Goal: Share content: Share content

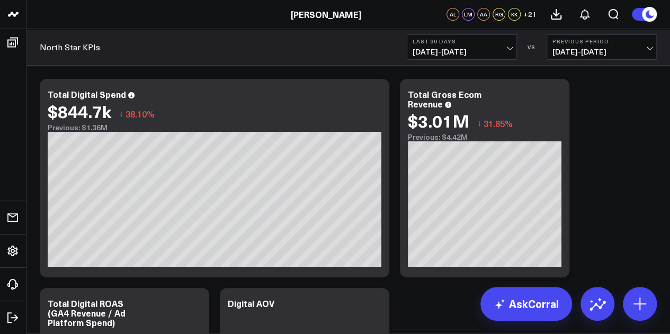
click at [490, 46] on button "Last 30 Days 07/19/25 - 08/17/25" at bounding box center [462, 46] width 110 height 25
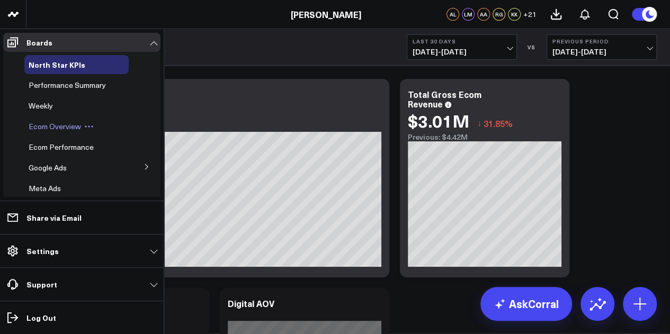
click at [53, 122] on span "Ecom Overview" at bounding box center [55, 126] width 52 height 10
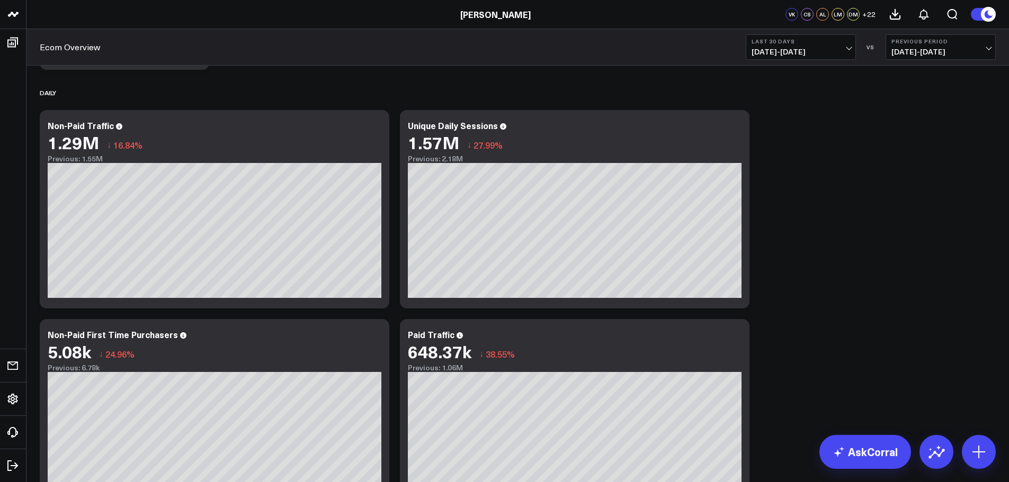
scroll to position [709, 0]
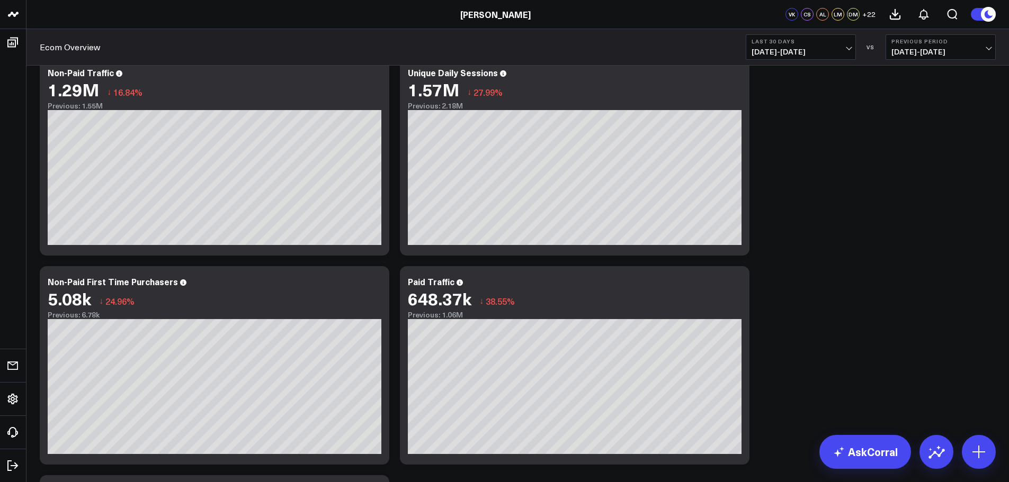
click at [669, 44] on button "Last 30 Days 07/19/25 - 08/17/25" at bounding box center [801, 46] width 110 height 25
click at [669, 155] on link "Last 90 Days" at bounding box center [800, 152] width 109 height 20
click at [669, 53] on span "05/20/25 - 08/17/25" at bounding box center [800, 52] width 98 height 8
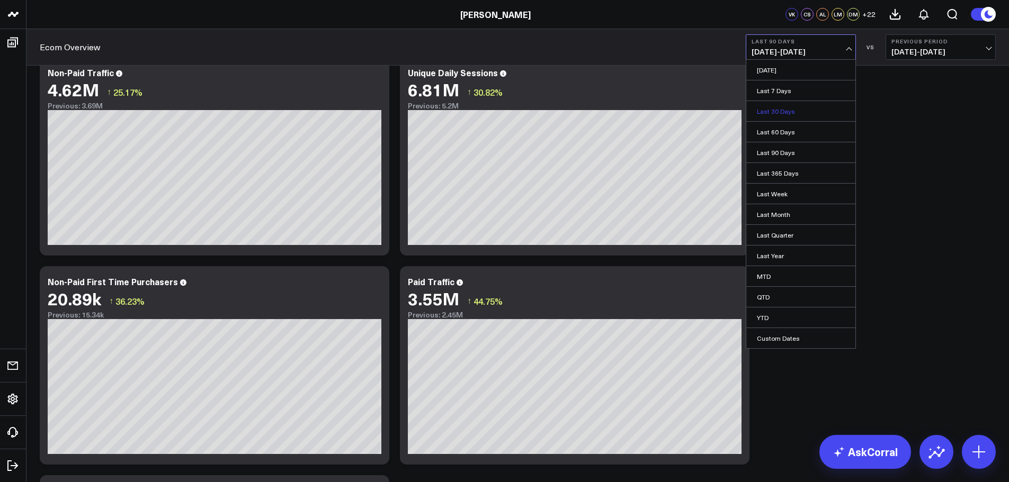
click at [669, 106] on link "Last 30 Days" at bounding box center [800, 111] width 109 height 20
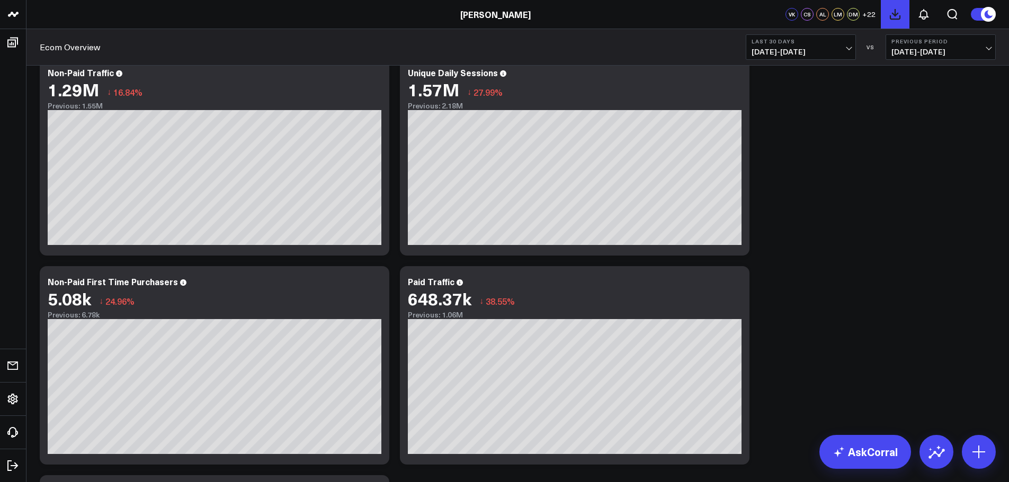
click at [669, 19] on use at bounding box center [895, 15] width 10 height 10
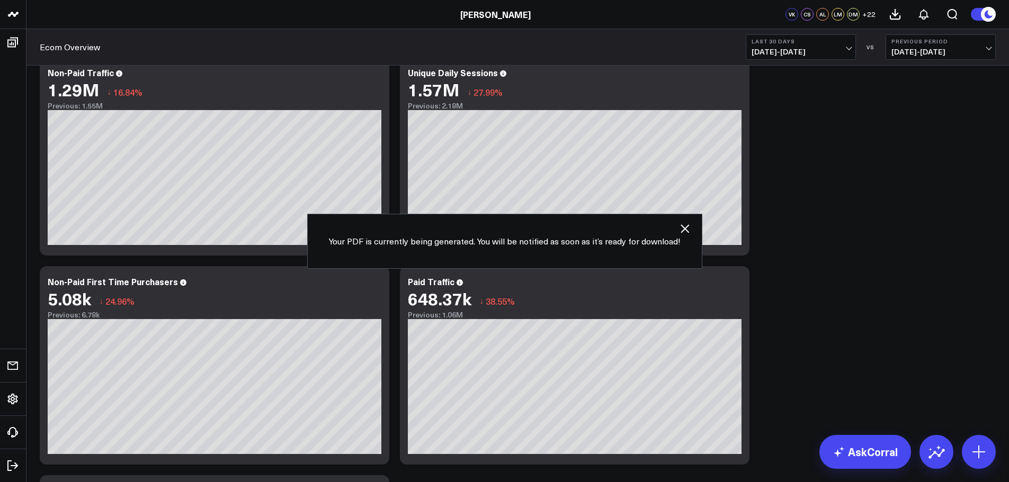
click at [669, 226] on icon at bounding box center [684, 228] width 13 height 13
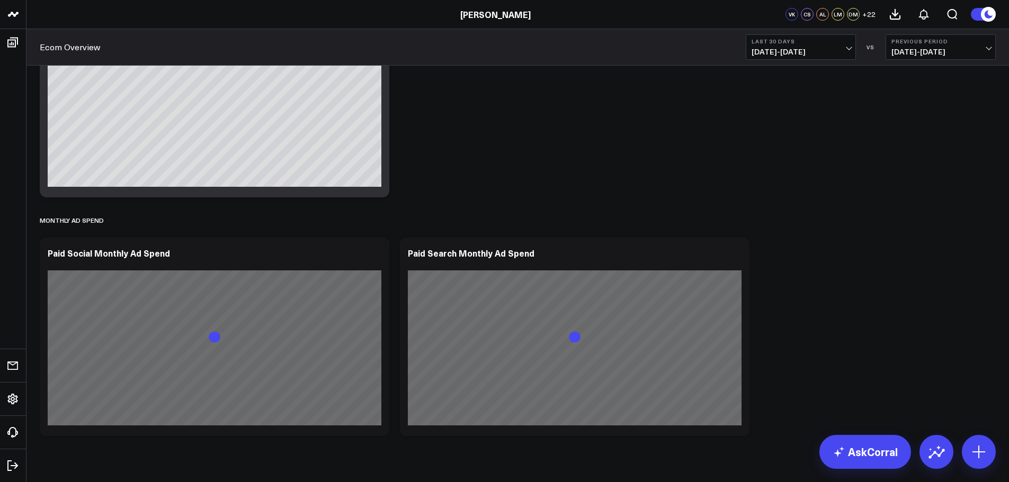
scroll to position [1208, 0]
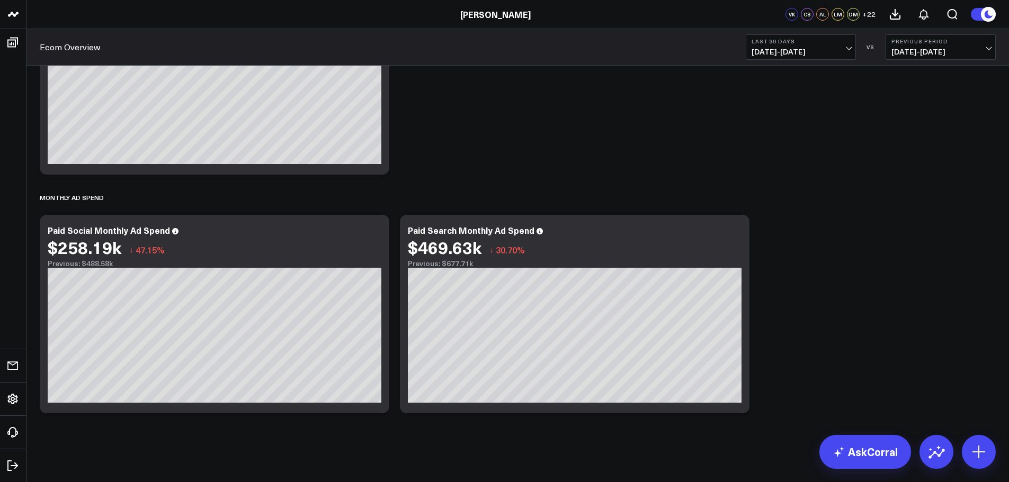
click at [669, 49] on span "07/19/25 - 08/17/25" at bounding box center [800, 52] width 98 height 8
drag, startPoint x: 816, startPoint y: 154, endPoint x: 851, endPoint y: 155, distance: 35.5
click at [669, 155] on link "Last 90 Days" at bounding box center [800, 152] width 109 height 20
click at [669, 48] on span "05/20/25 - 08/17/25" at bounding box center [800, 52] width 98 height 8
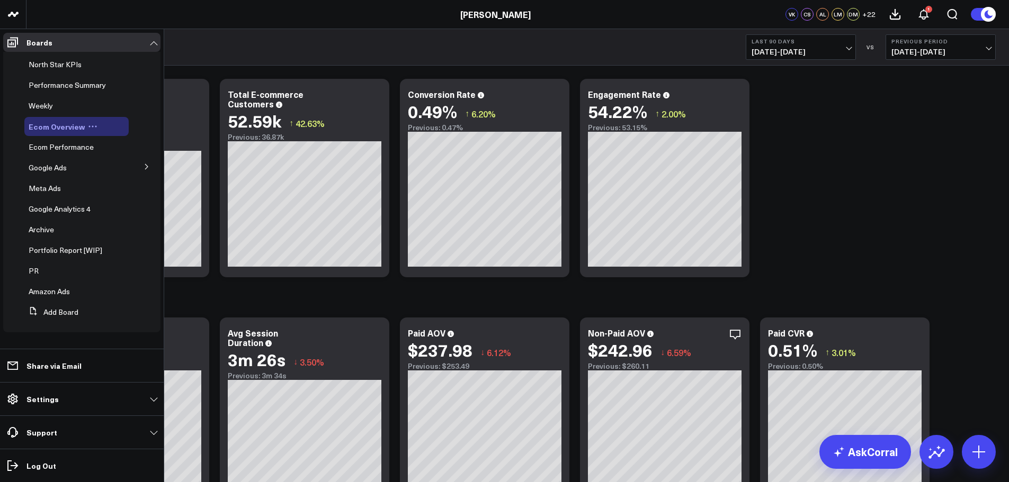
click at [91, 125] on icon at bounding box center [93, 127] width 10 height 10
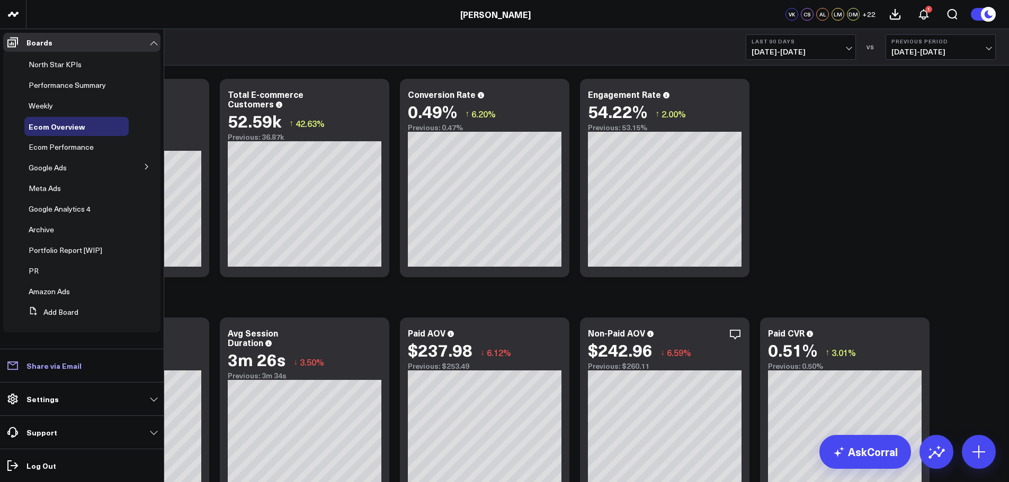
click at [63, 334] on p "Share via Email" at bounding box center [53, 366] width 55 height 8
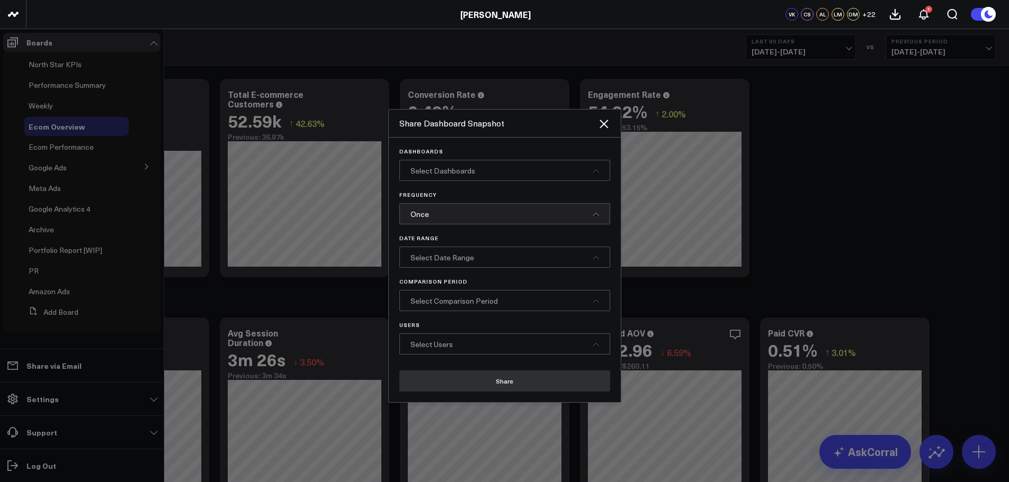
click at [578, 171] on div "Select Dashboards" at bounding box center [504, 170] width 211 height 21
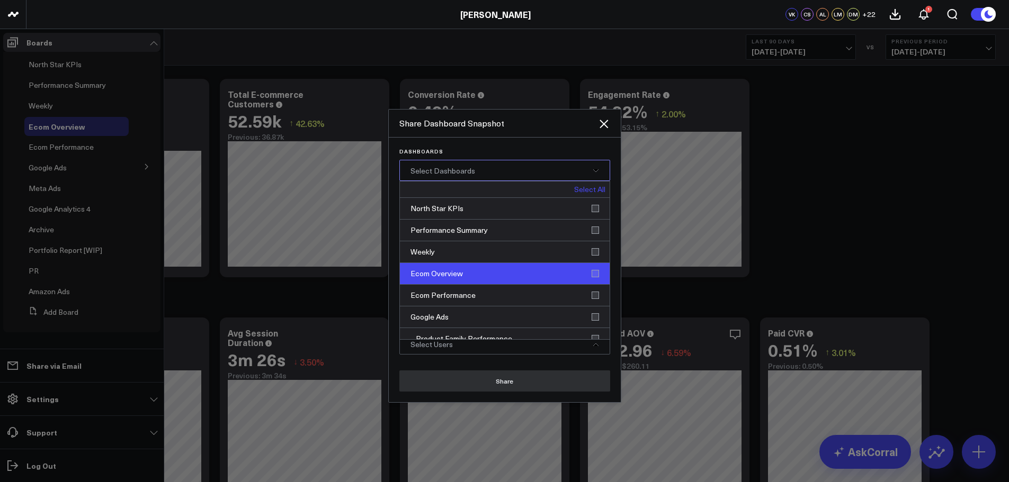
click at [590, 273] on div "Ecom Overview" at bounding box center [505, 274] width 210 height 22
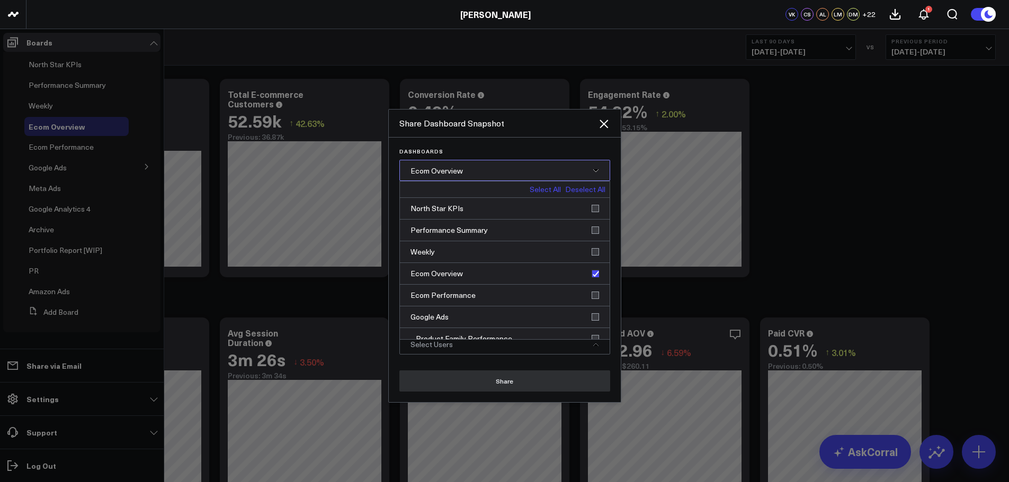
click at [585, 144] on div "Dashboards Ecom Overview Select All Deselect All North Star KPIs Performance Su…" at bounding box center [505, 270] width 232 height 265
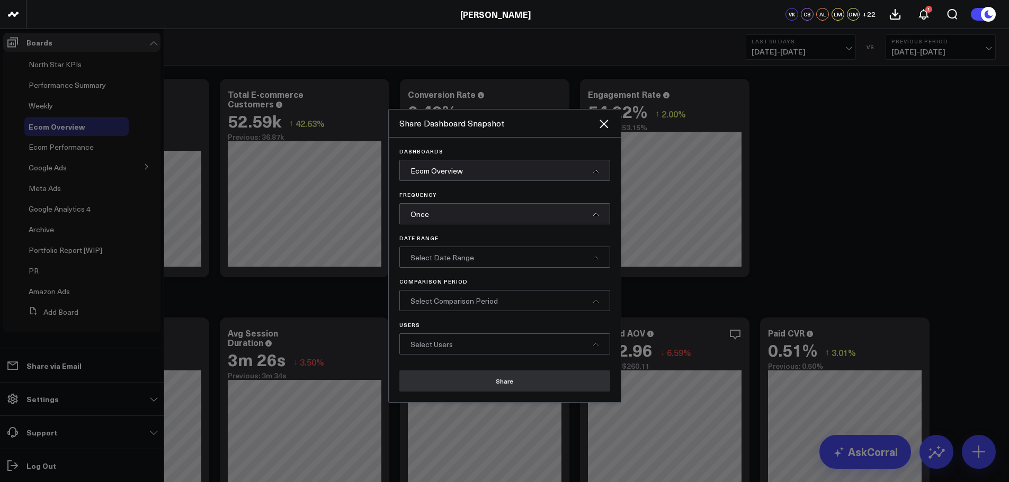
click at [518, 257] on div "Select Date Range" at bounding box center [504, 257] width 211 height 21
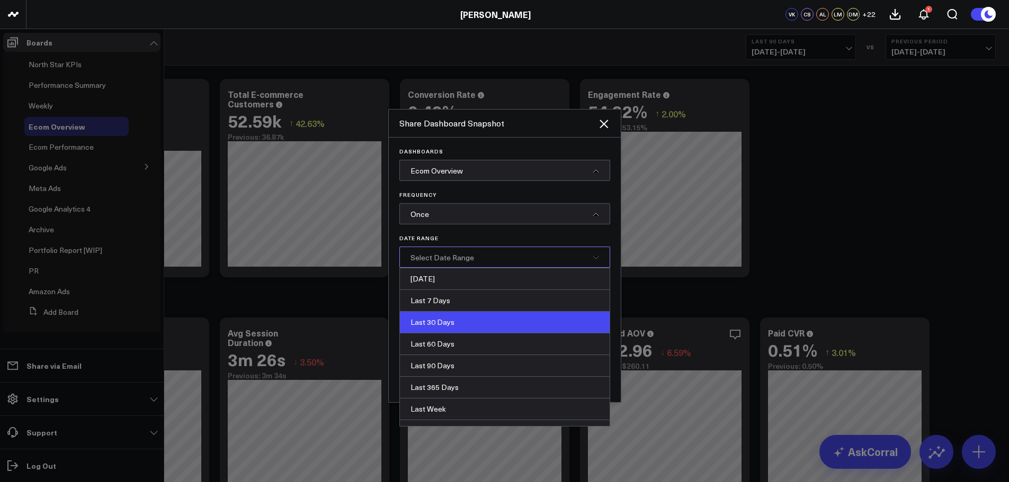
click at [507, 320] on div "Last 30 Days" at bounding box center [505, 323] width 210 height 22
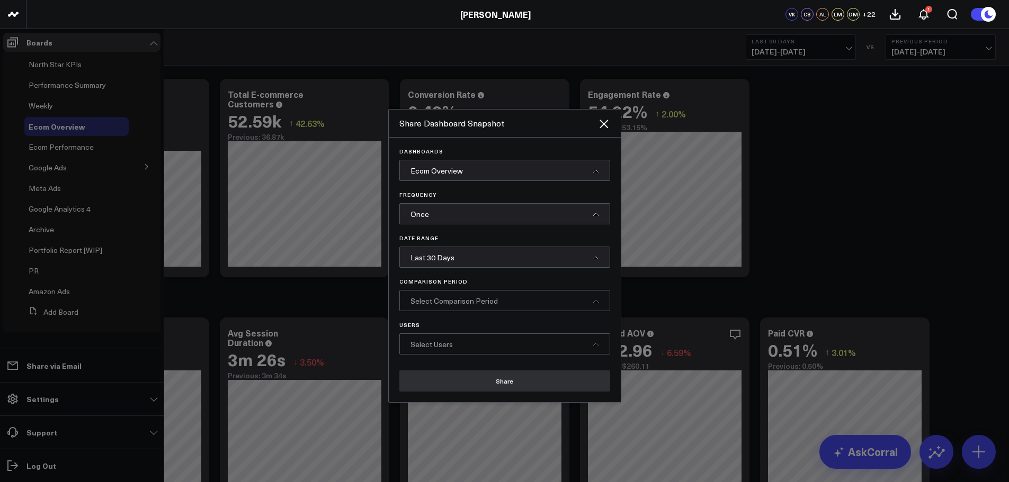
click at [534, 301] on div "Select Comparison Period" at bounding box center [504, 300] width 211 height 21
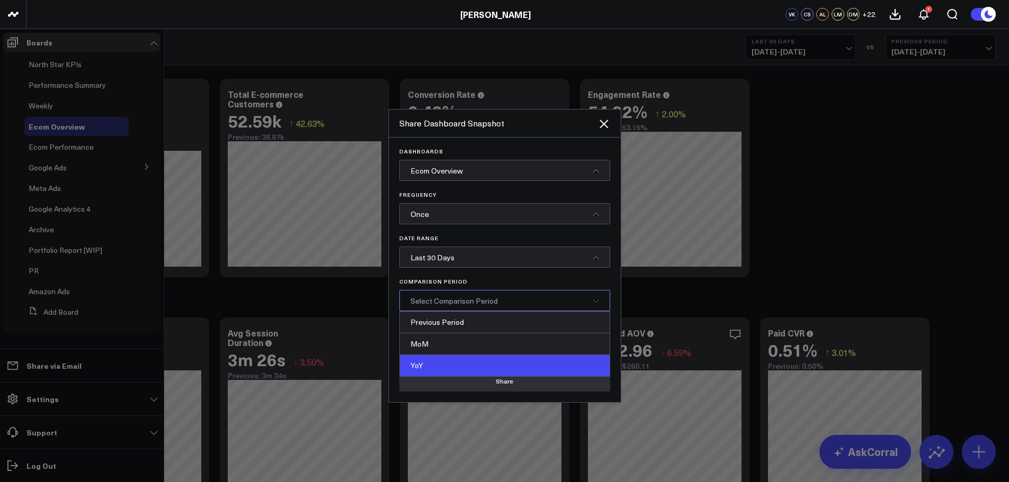
click at [526, 334] on div "YoY" at bounding box center [505, 365] width 210 height 21
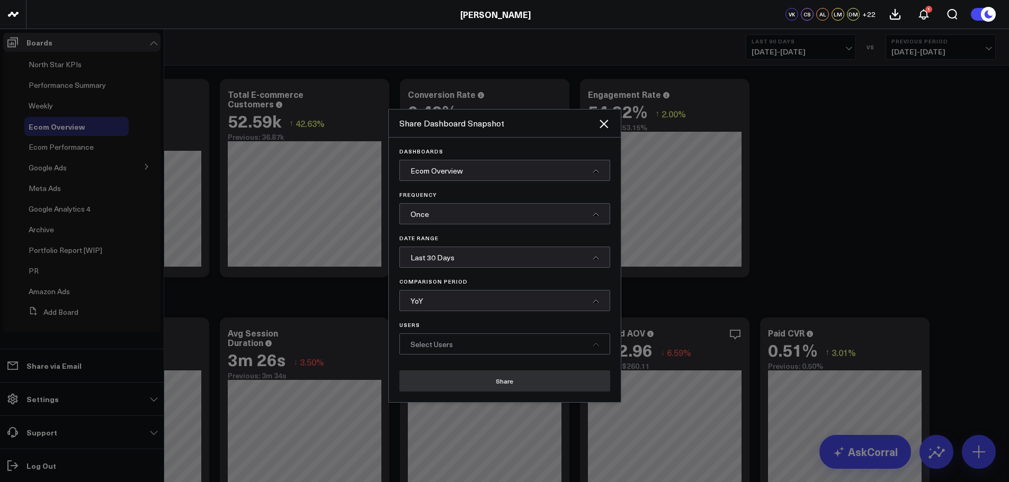
click at [531, 334] on div "Select Users" at bounding box center [504, 344] width 211 height 21
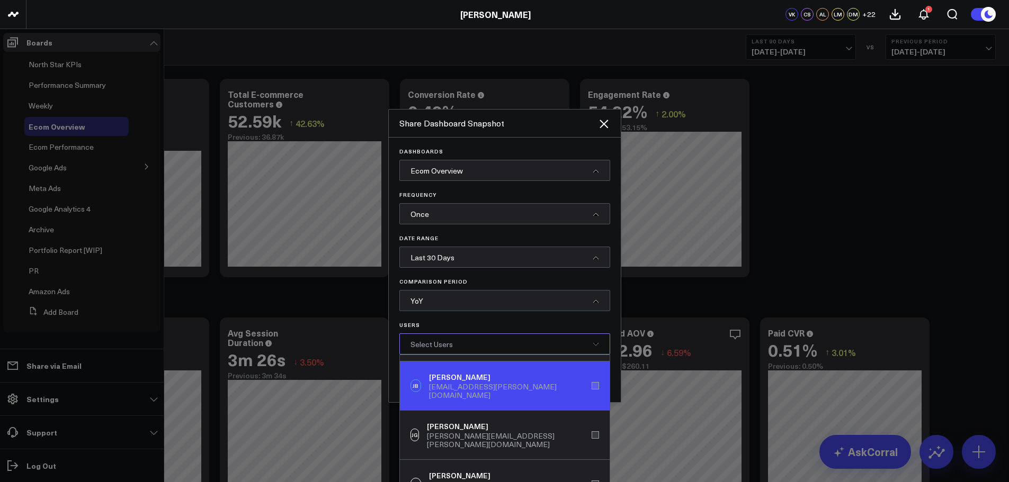
scroll to position [159, 0]
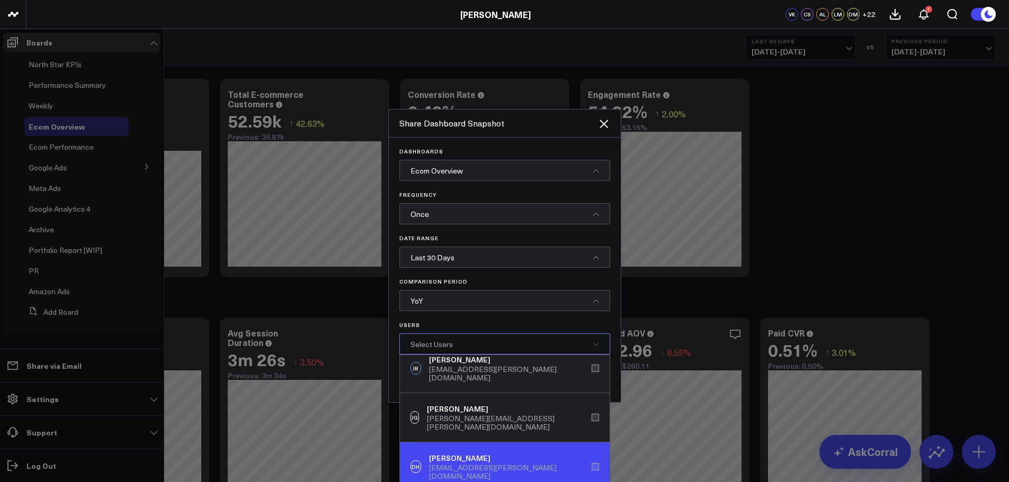
click at [586, 334] on div "DH Dustin Heinrichs dheinrichs@weber.com" at bounding box center [505, 467] width 210 height 49
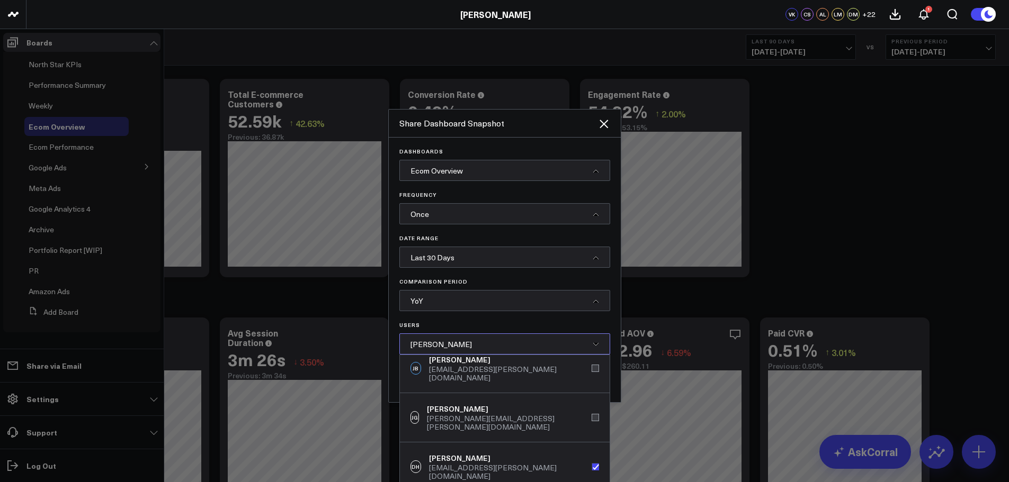
click at [606, 327] on div "Dashboards Ecom Overview Frequency Once Date Range Last 30 Days Comparison Peri…" at bounding box center [505, 270] width 232 height 265
click at [598, 319] on div "Dashboards Ecom Overview Frequency Once Date Range Last 30 Days Comparison Peri…" at bounding box center [504, 251] width 211 height 207
click at [474, 334] on div "Dustin Heinrichs" at bounding box center [504, 344] width 211 height 21
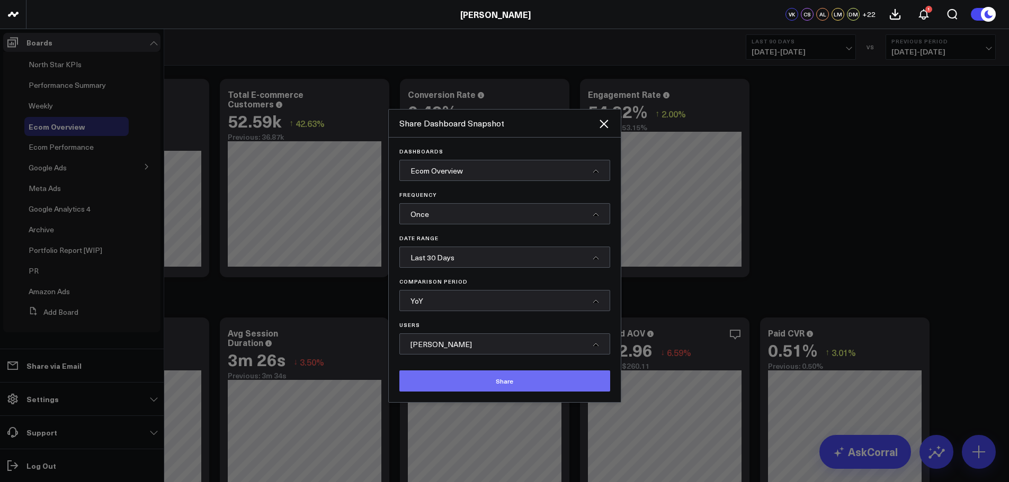
click at [497, 334] on button "Share" at bounding box center [504, 381] width 211 height 21
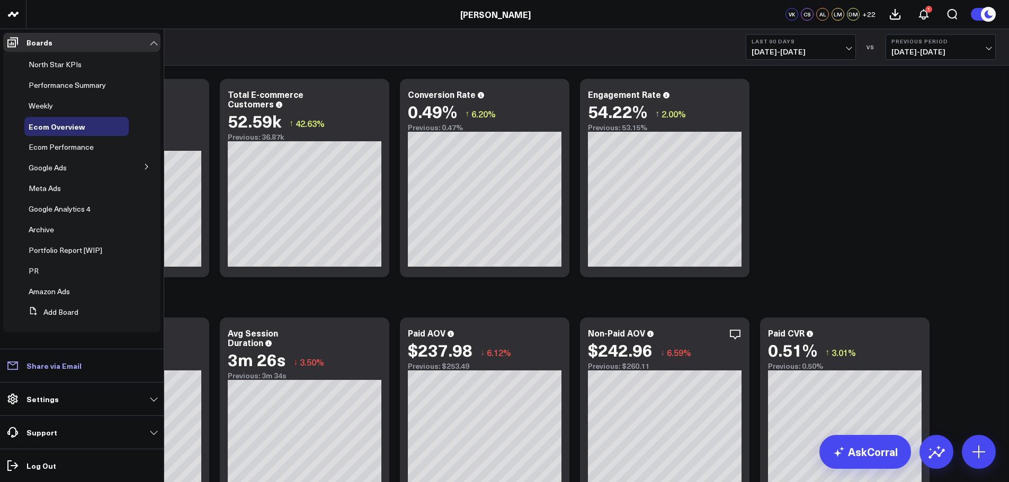
click at [53, 334] on p "Share via Email" at bounding box center [53, 366] width 55 height 8
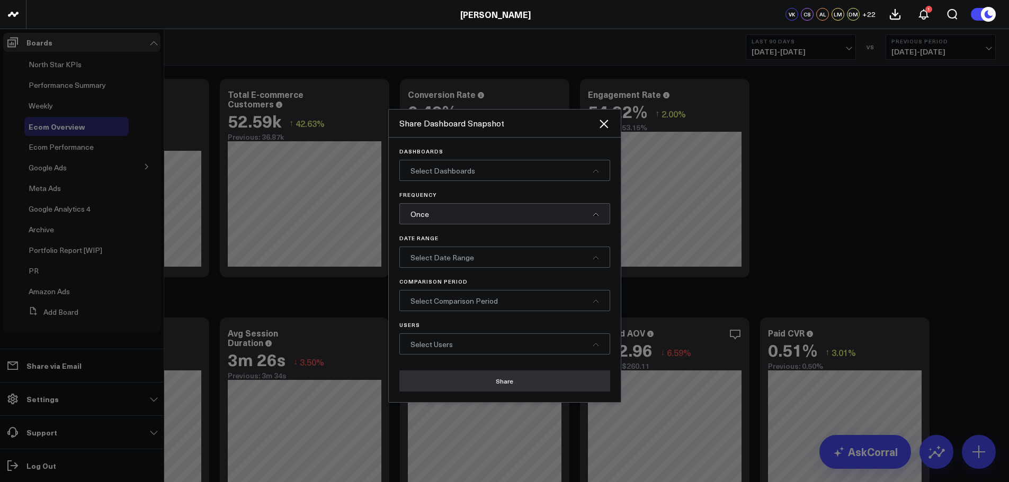
click at [568, 175] on div "Select Dashboards" at bounding box center [504, 170] width 211 height 21
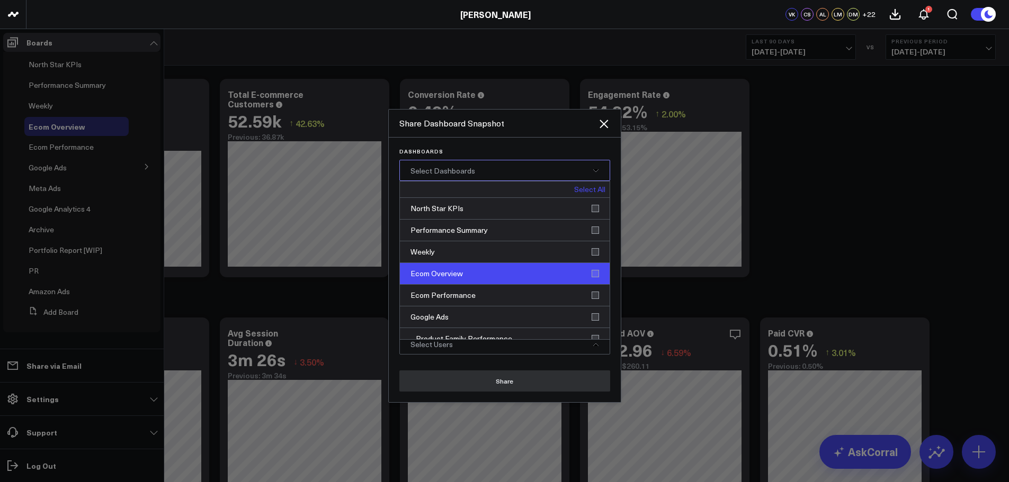
click at [590, 272] on div "Ecom Overview" at bounding box center [505, 274] width 210 height 22
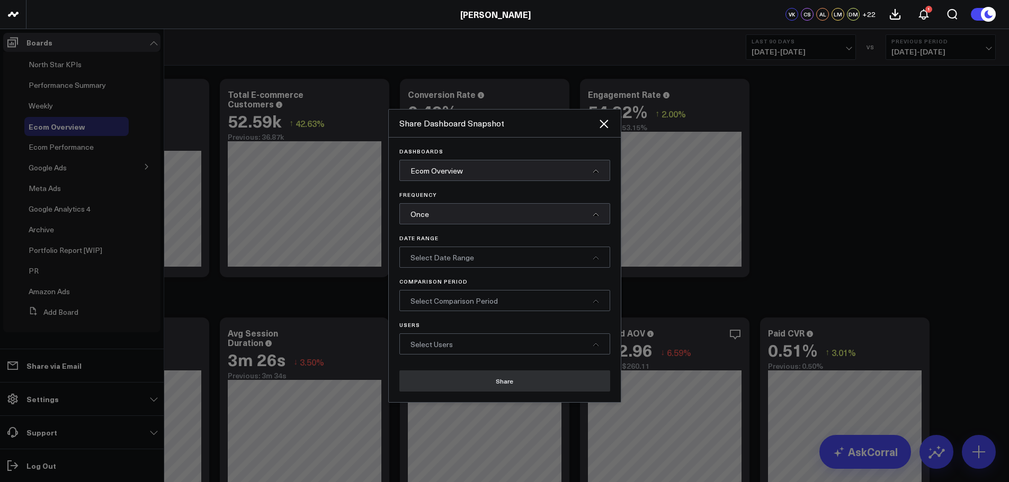
click at [554, 151] on p "Dashboards" at bounding box center [504, 151] width 211 height 6
click at [599, 262] on div "Select Date Range" at bounding box center [504, 257] width 211 height 21
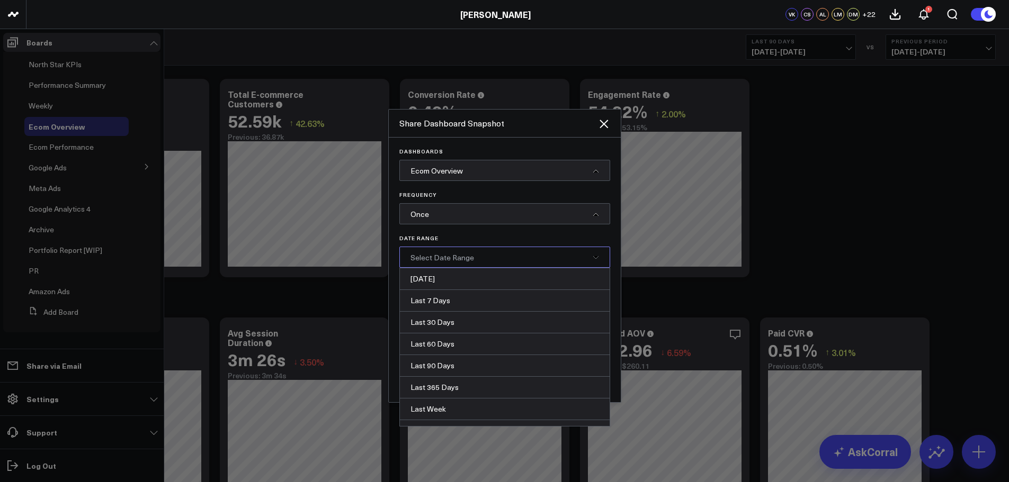
click at [522, 334] on div "Last 90 Days" at bounding box center [505, 366] width 210 height 22
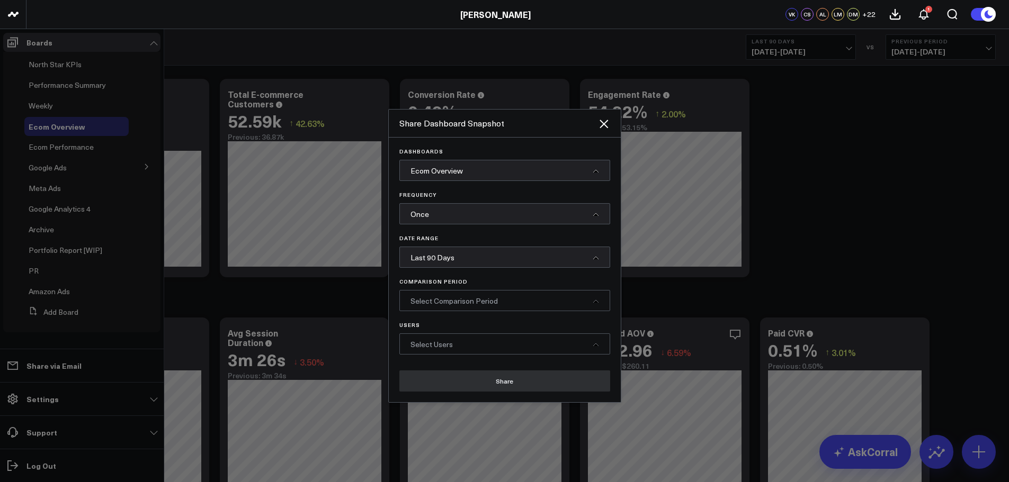
click at [590, 299] on div "Select Comparison Period" at bounding box center [504, 300] width 211 height 21
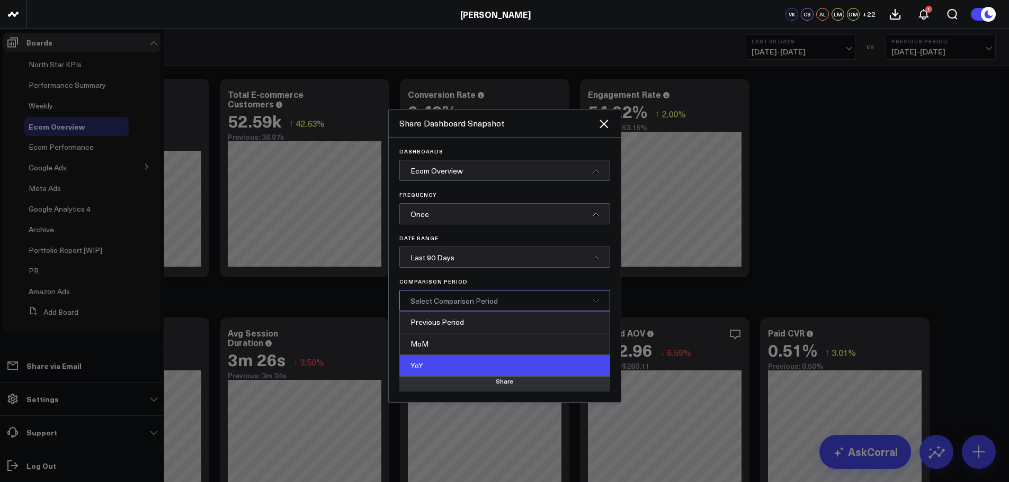
click at [562, 334] on div "YoY" at bounding box center [505, 365] width 210 height 21
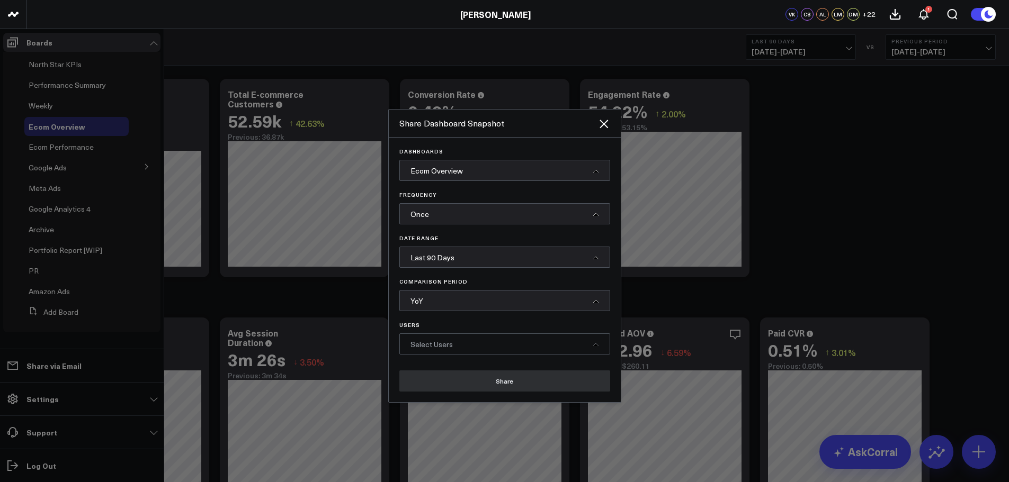
click at [562, 334] on div "Select Users" at bounding box center [504, 344] width 211 height 21
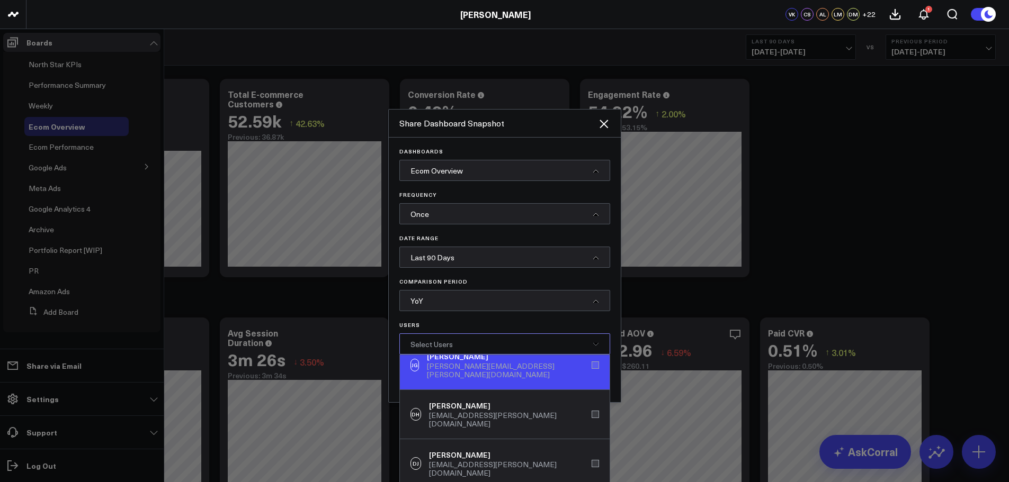
scroll to position [212, 0]
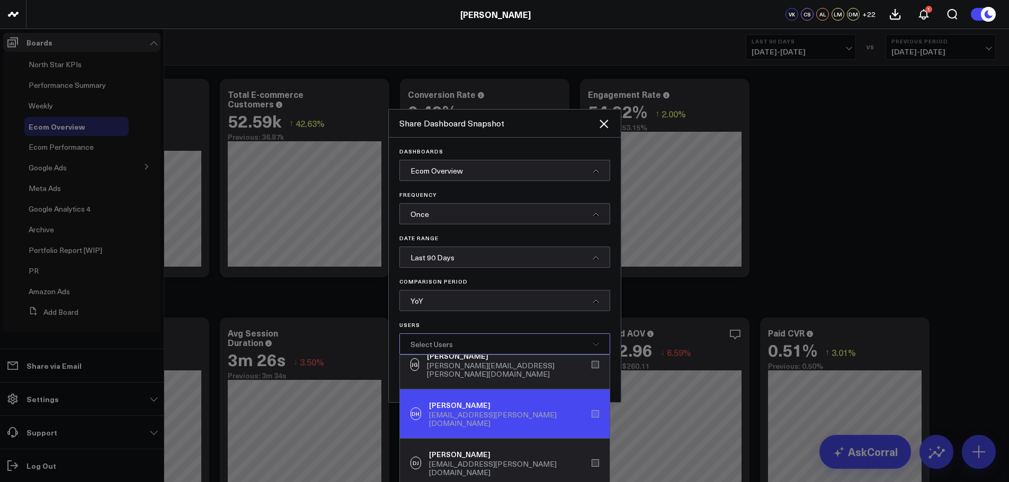
click at [587, 334] on div "DH Dustin Heinrichs dheinrichs@weber.com" at bounding box center [505, 414] width 210 height 49
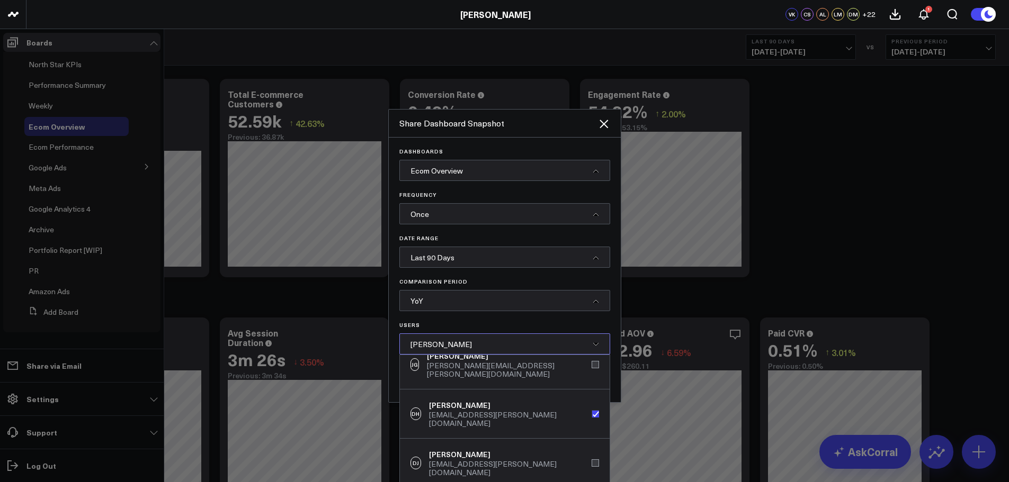
click at [584, 325] on p "Users" at bounding box center [504, 325] width 211 height 6
click at [595, 334] on div "Dustin Heinrichs" at bounding box center [504, 344] width 211 height 21
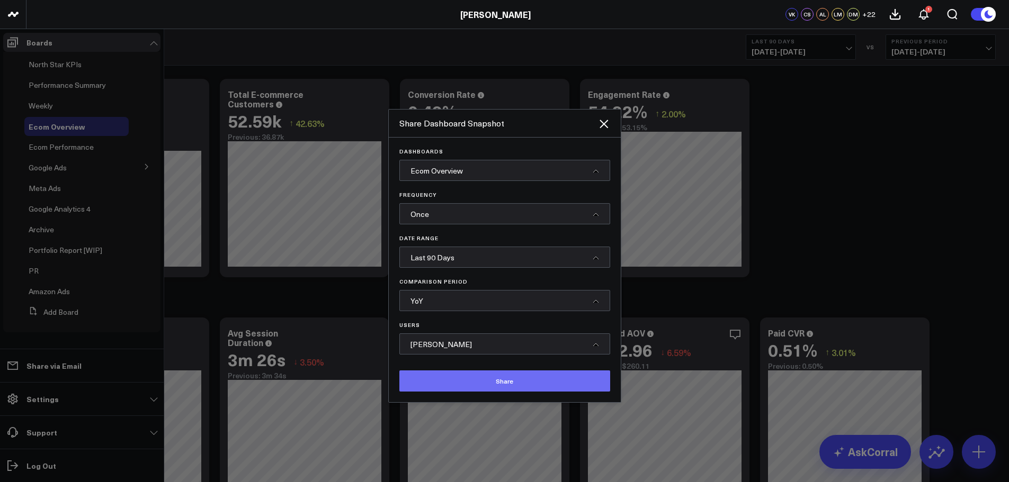
click at [529, 334] on button "Share" at bounding box center [504, 381] width 211 height 21
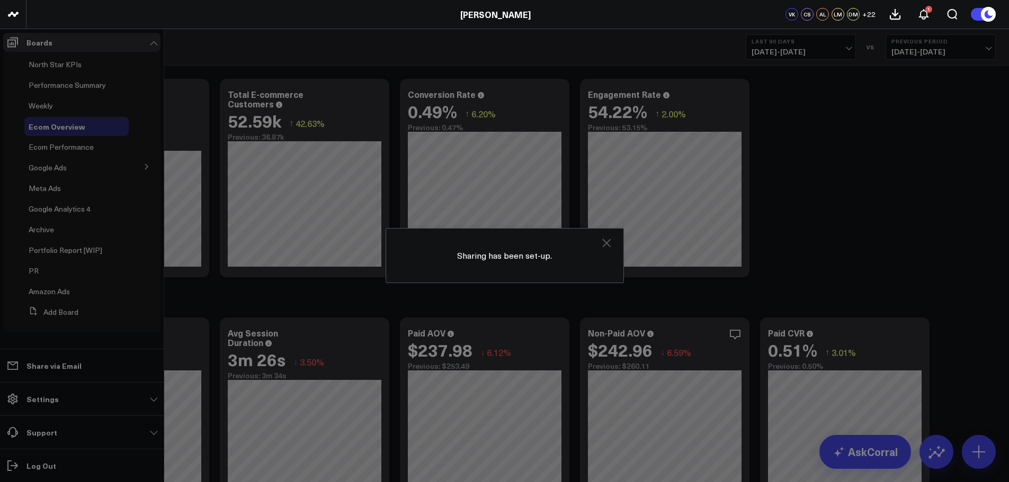
click at [610, 241] on icon at bounding box center [606, 243] width 13 height 13
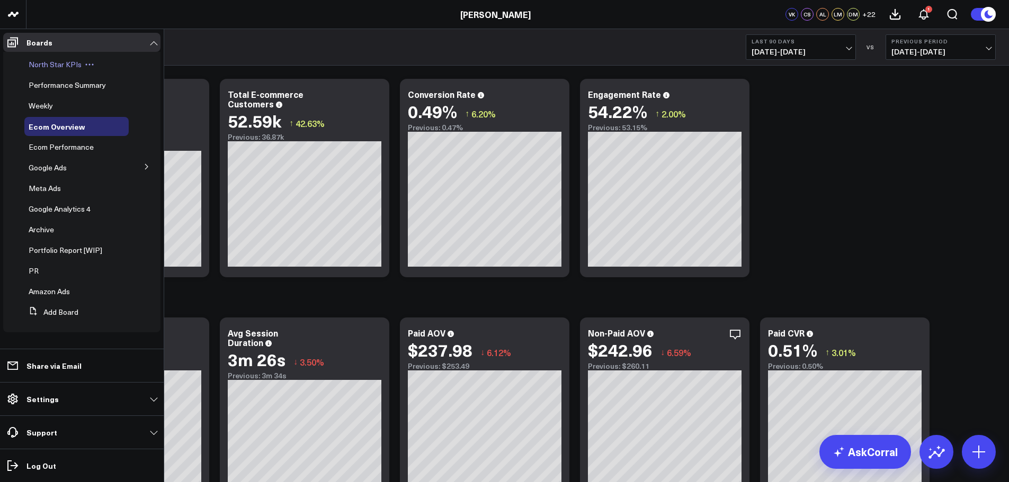
click at [56, 67] on span "North Star KPIs" at bounding box center [55, 64] width 53 height 10
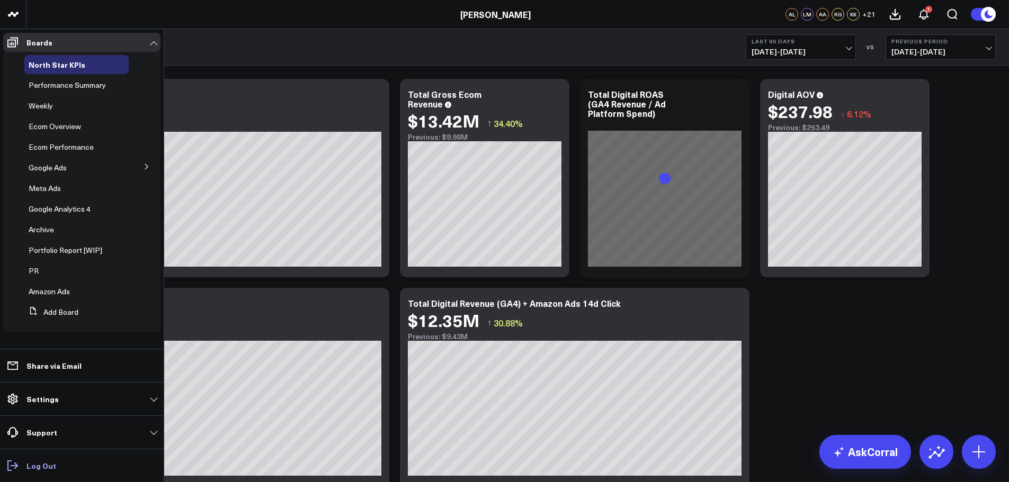
click at [12, 468] on icon at bounding box center [12, 466] width 13 height 13
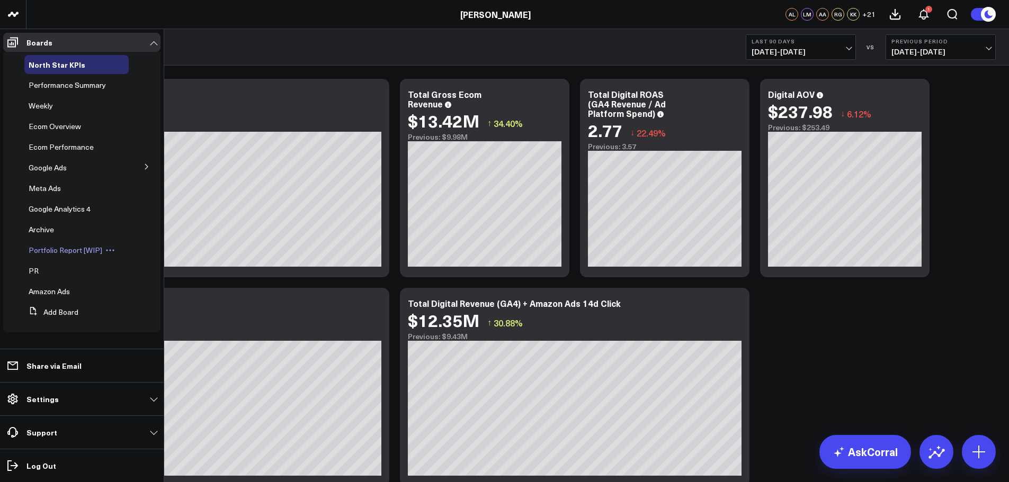
click at [77, 251] on span "Portfolio Report [WIP]" at bounding box center [66, 250] width 74 height 10
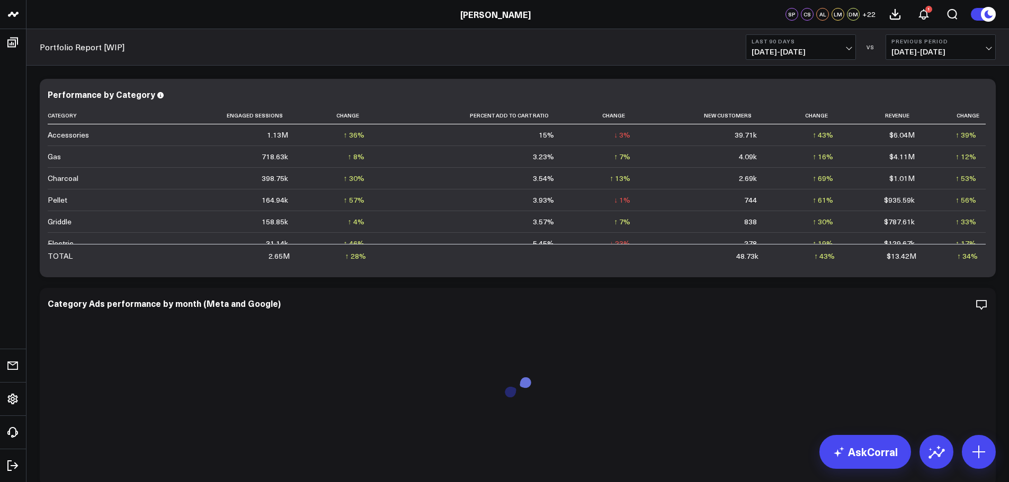
click at [843, 46] on button "Last 90 Days [DATE] - [DATE]" at bounding box center [801, 46] width 110 height 25
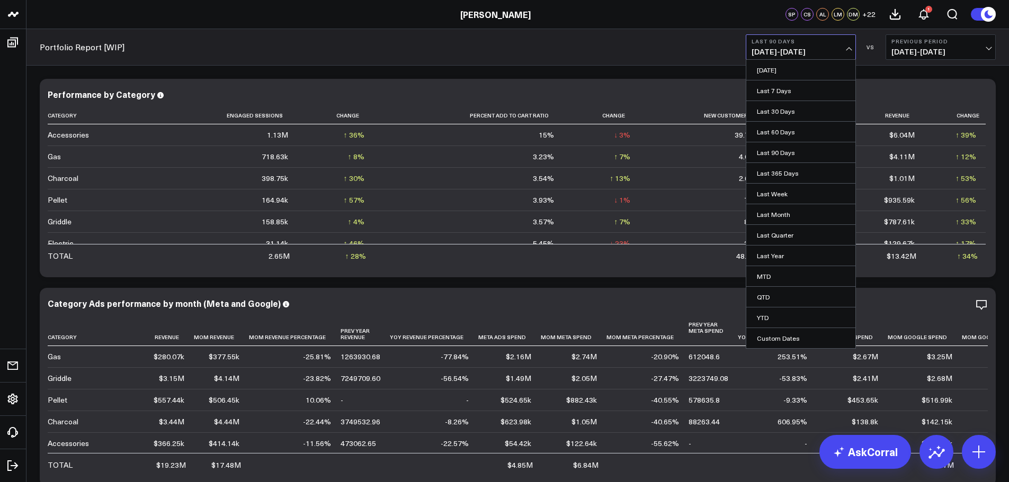
click at [939, 48] on span "[DATE] - [DATE]" at bounding box center [940, 52] width 98 height 8
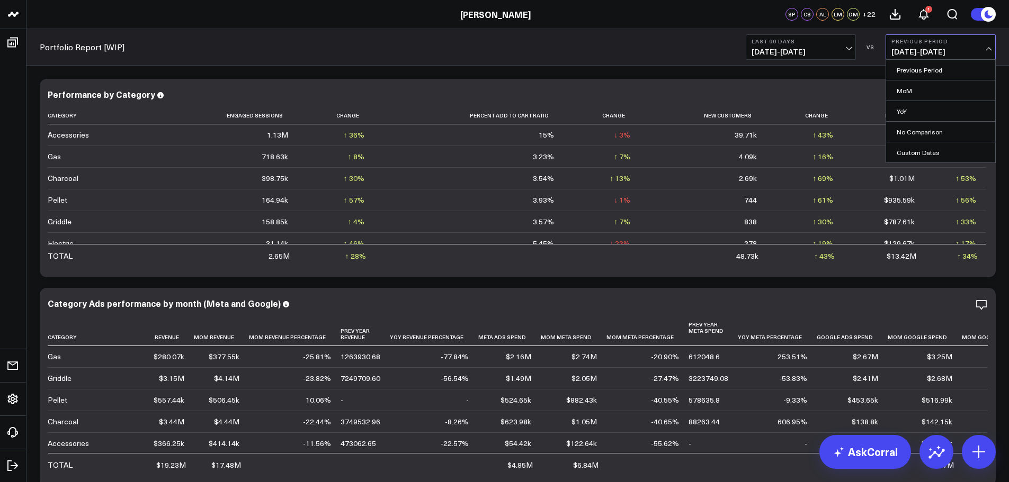
click at [688, 41] on div "Portfolio Report [WIP] Last 90 Days 05/20/25 - 08/17/25 VS Previous Period 02/1…" at bounding box center [517, 47] width 982 height 37
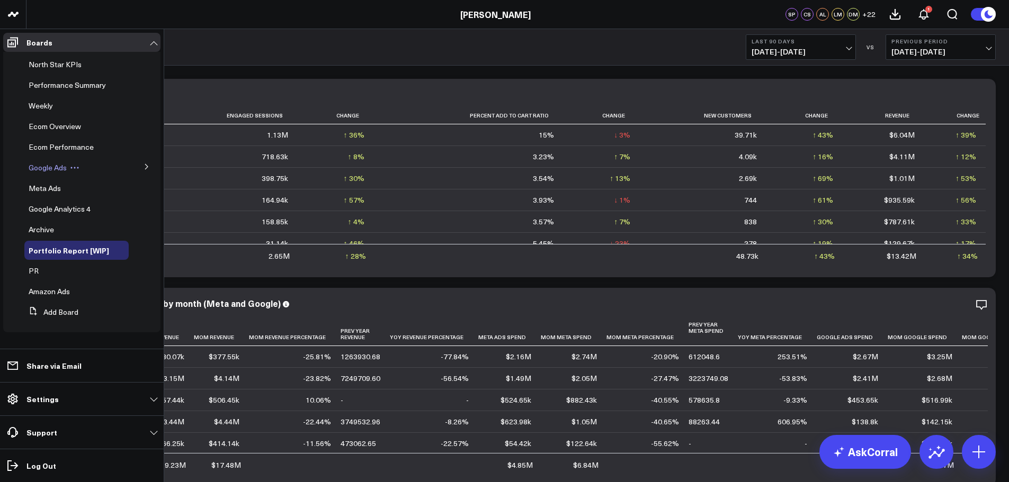
click at [63, 161] on div "Google Ads" at bounding box center [76, 167] width 104 height 19
click at [51, 166] on span "Google Ads" at bounding box center [48, 168] width 38 height 10
